Goal: Transaction & Acquisition: Book appointment/travel/reservation

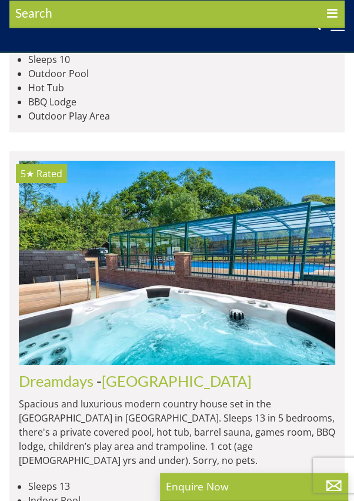
scroll to position [2110, 0]
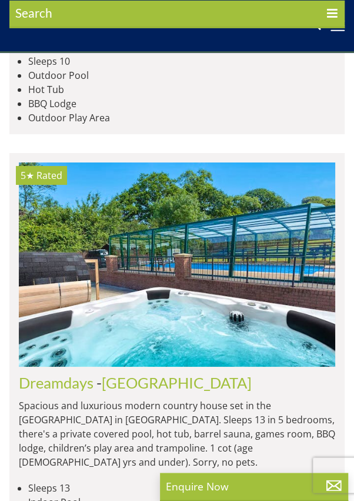
click at [58, 42] on p "Barn conversion in the [GEOGRAPHIC_DATA] in [GEOGRAPHIC_DATA]. Sleeps 10 in 5 b…" at bounding box center [177, 14] width 316 height 56
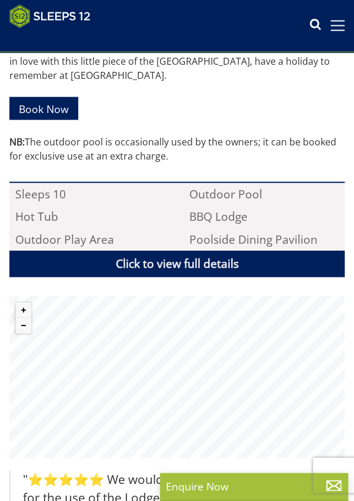
scroll to position [606, 0]
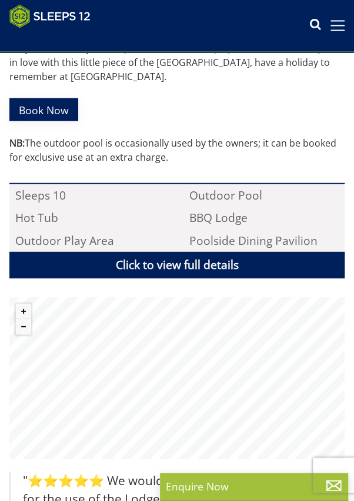
click at [45, 121] on link "Book Now" at bounding box center [43, 109] width 69 height 23
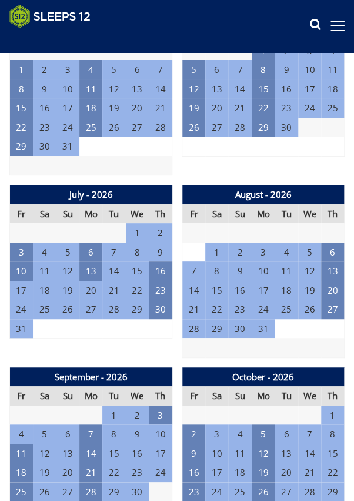
scroll to position [1092, 0]
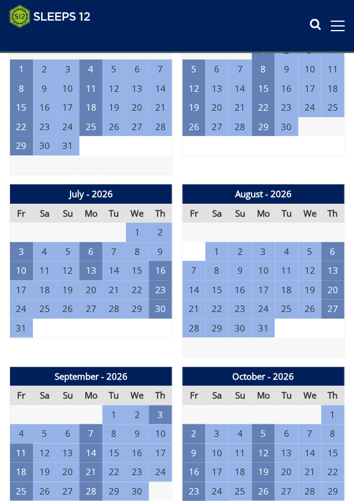
click at [48, 136] on td "23" at bounding box center [44, 126] width 23 height 19
click at [41, 136] on td "23" at bounding box center [44, 126] width 23 height 19
click at [19, 136] on td "22" at bounding box center [21, 126] width 23 height 19
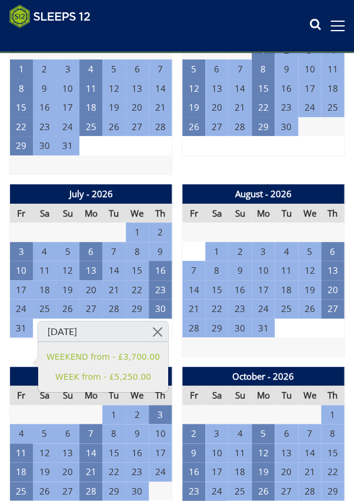
click at [168, 334] on link at bounding box center [158, 331] width 21 height 21
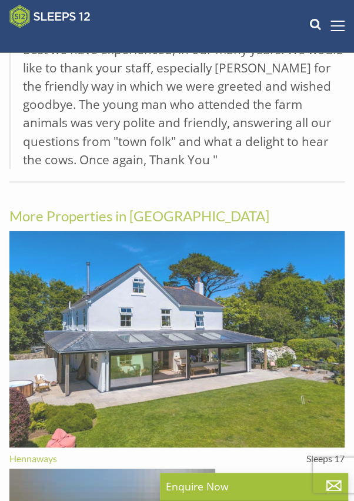
scroll to position [606, 0]
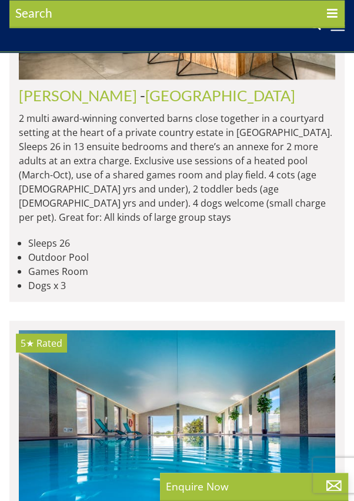
scroll to position [2110, 0]
